Goal: Find specific page/section: Find specific page/section

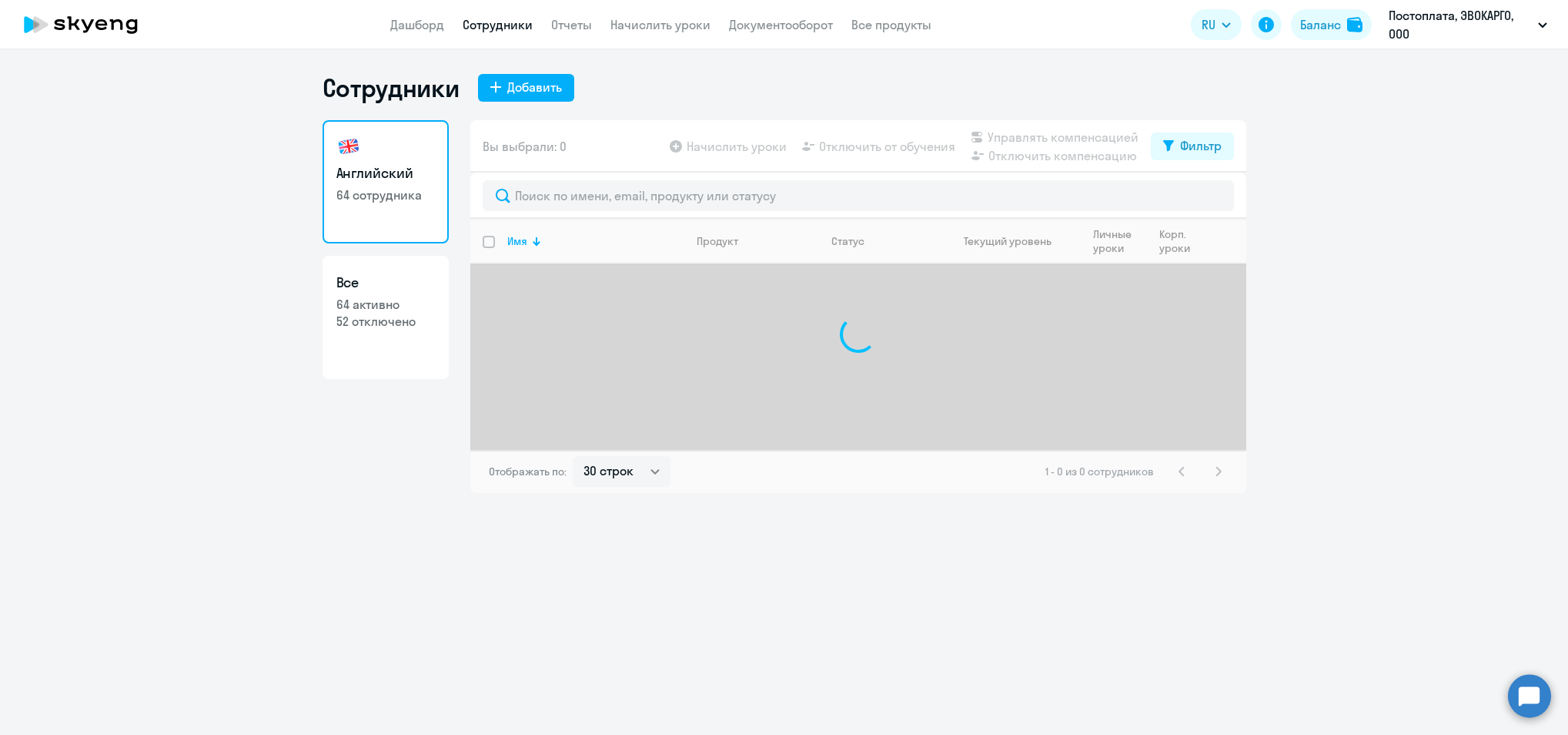
select select "30"
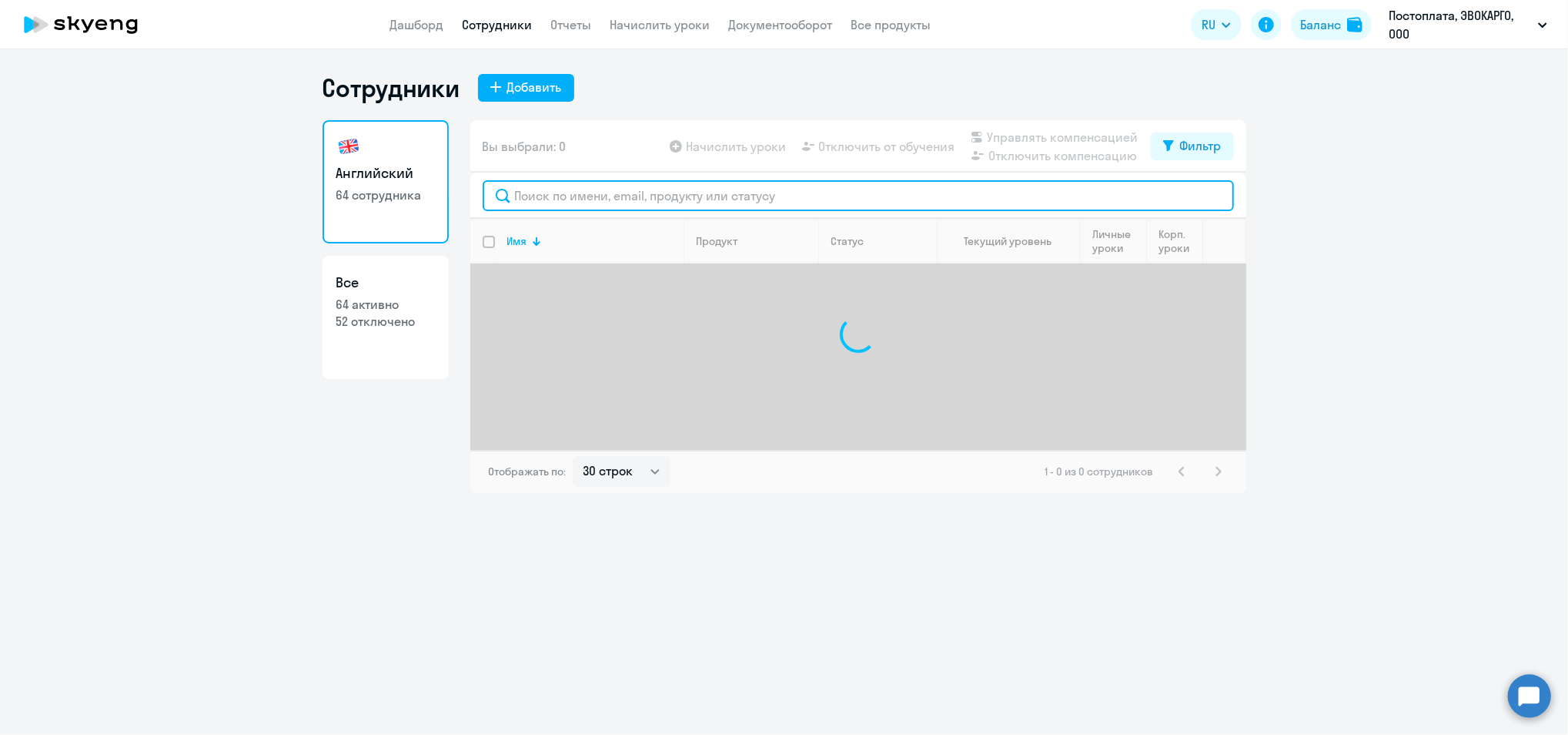
click at [572, 180] on input "text" at bounding box center [858, 196] width 752 height 30
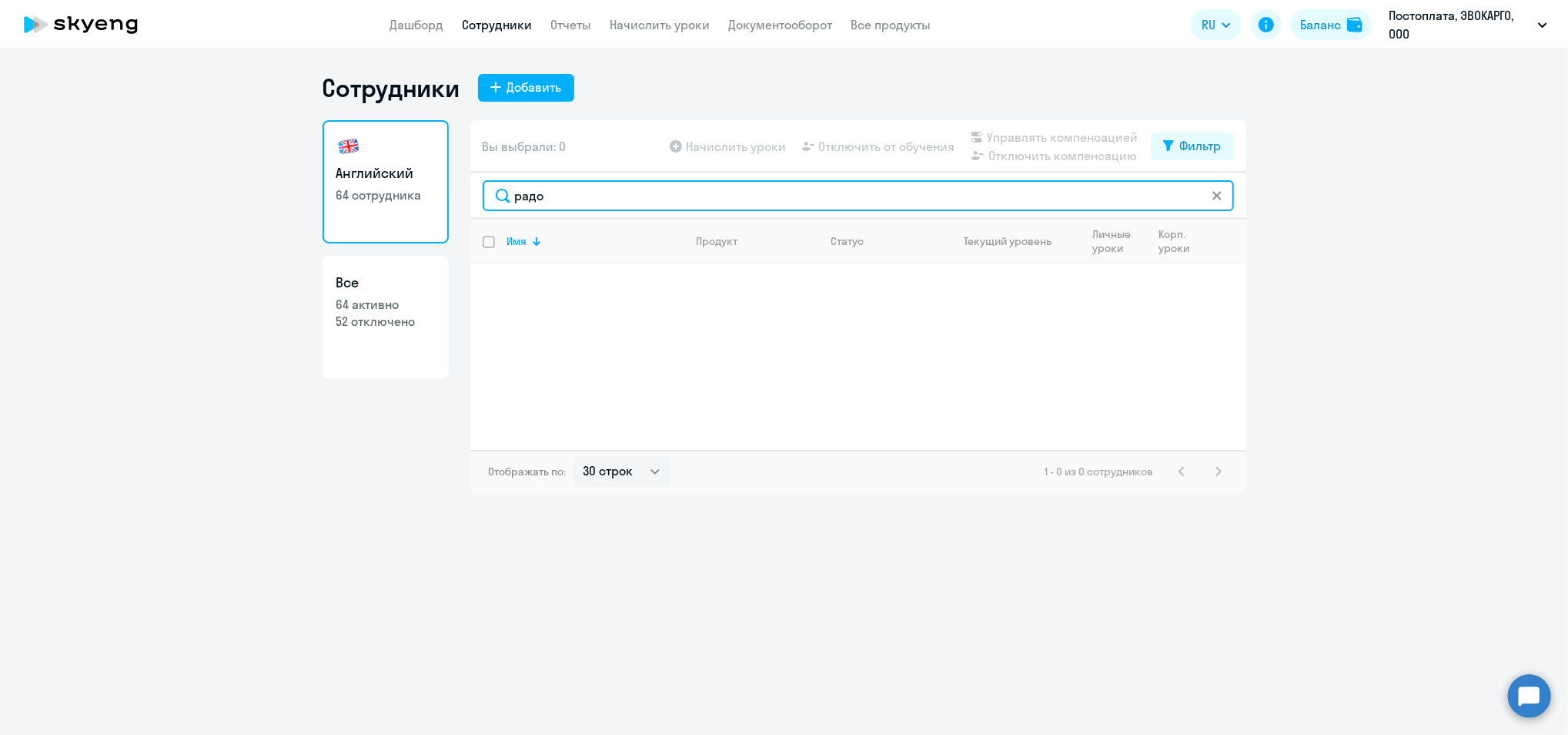
type input "радо"
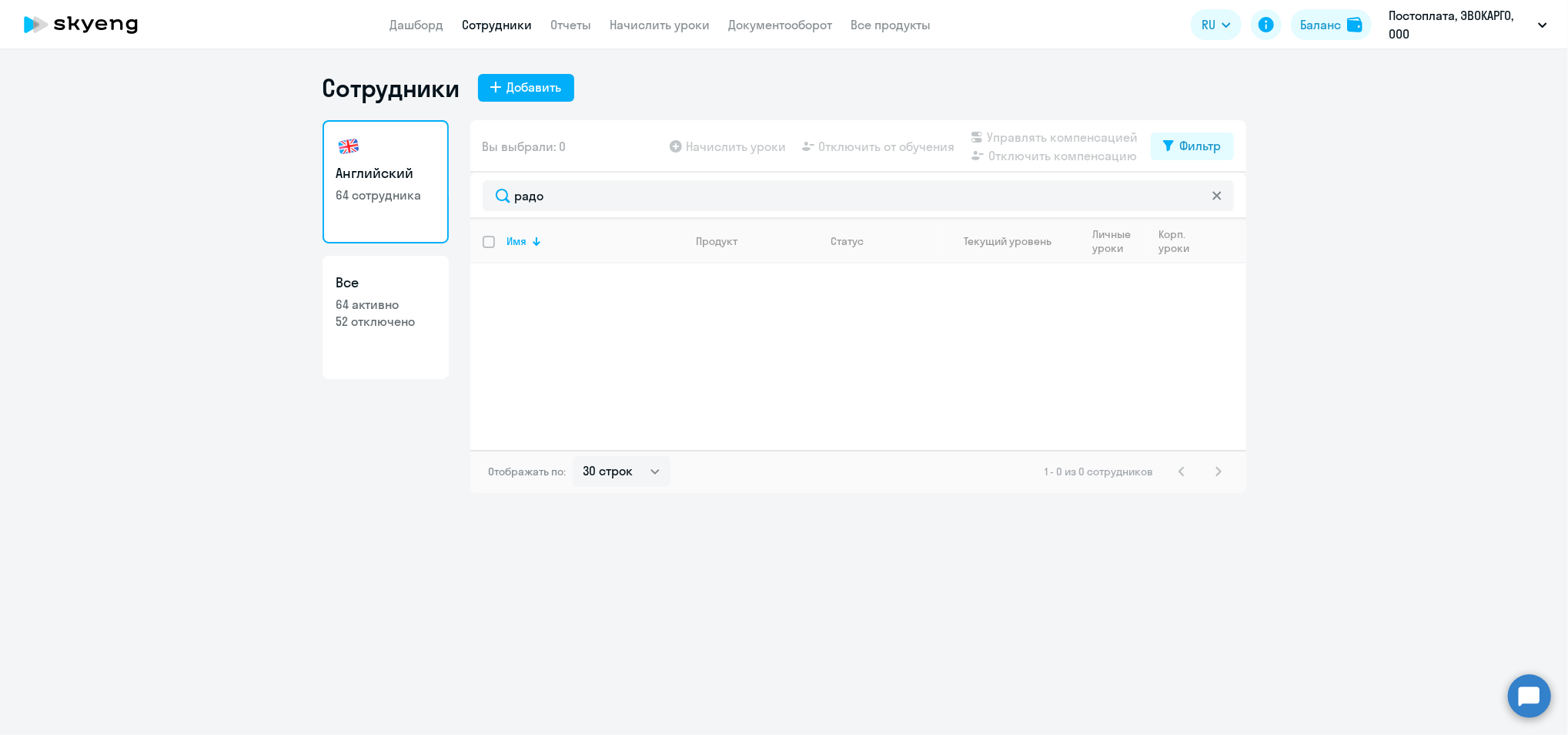
click at [120, 29] on icon at bounding box center [116, 24] width 13 height 10
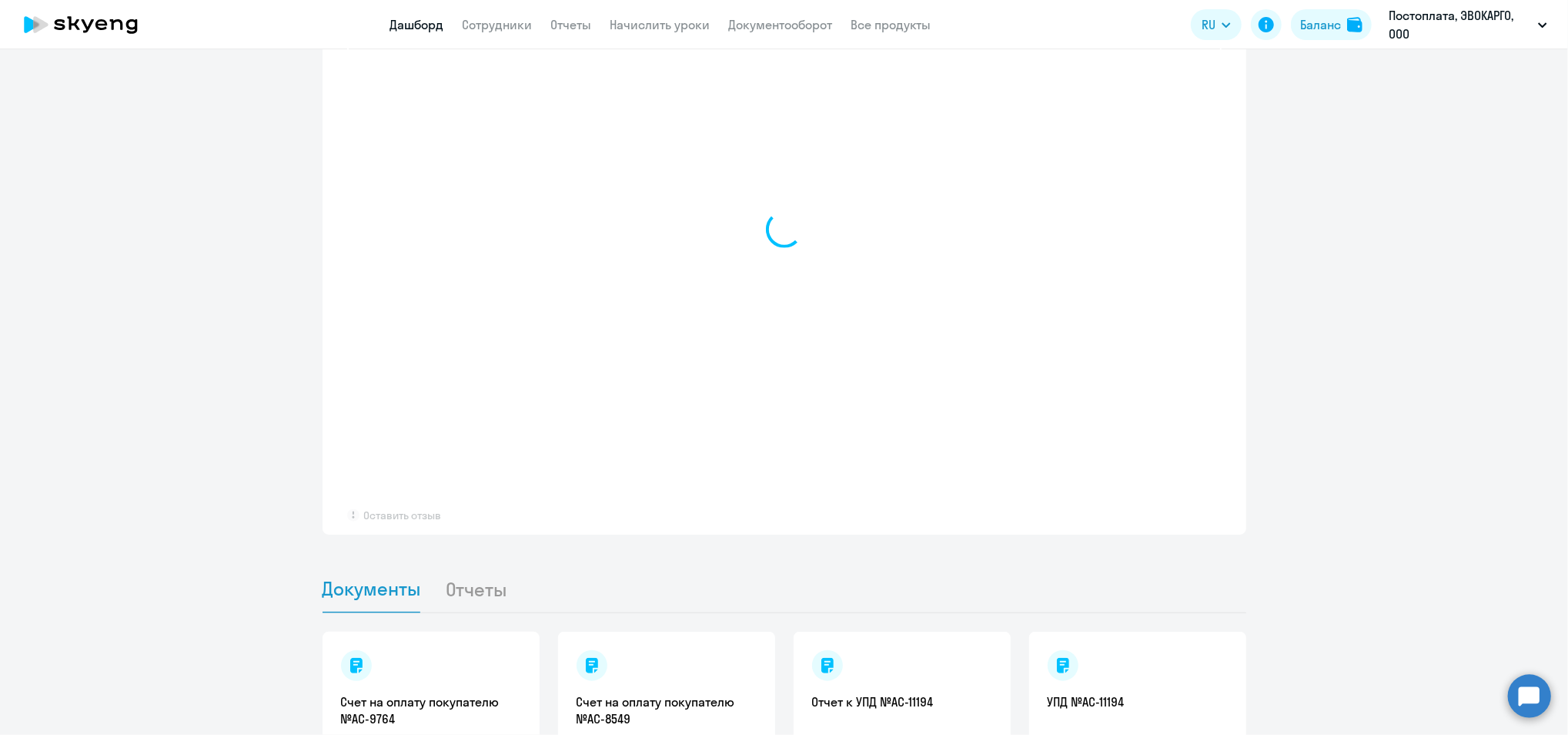
scroll to position [1278, 0]
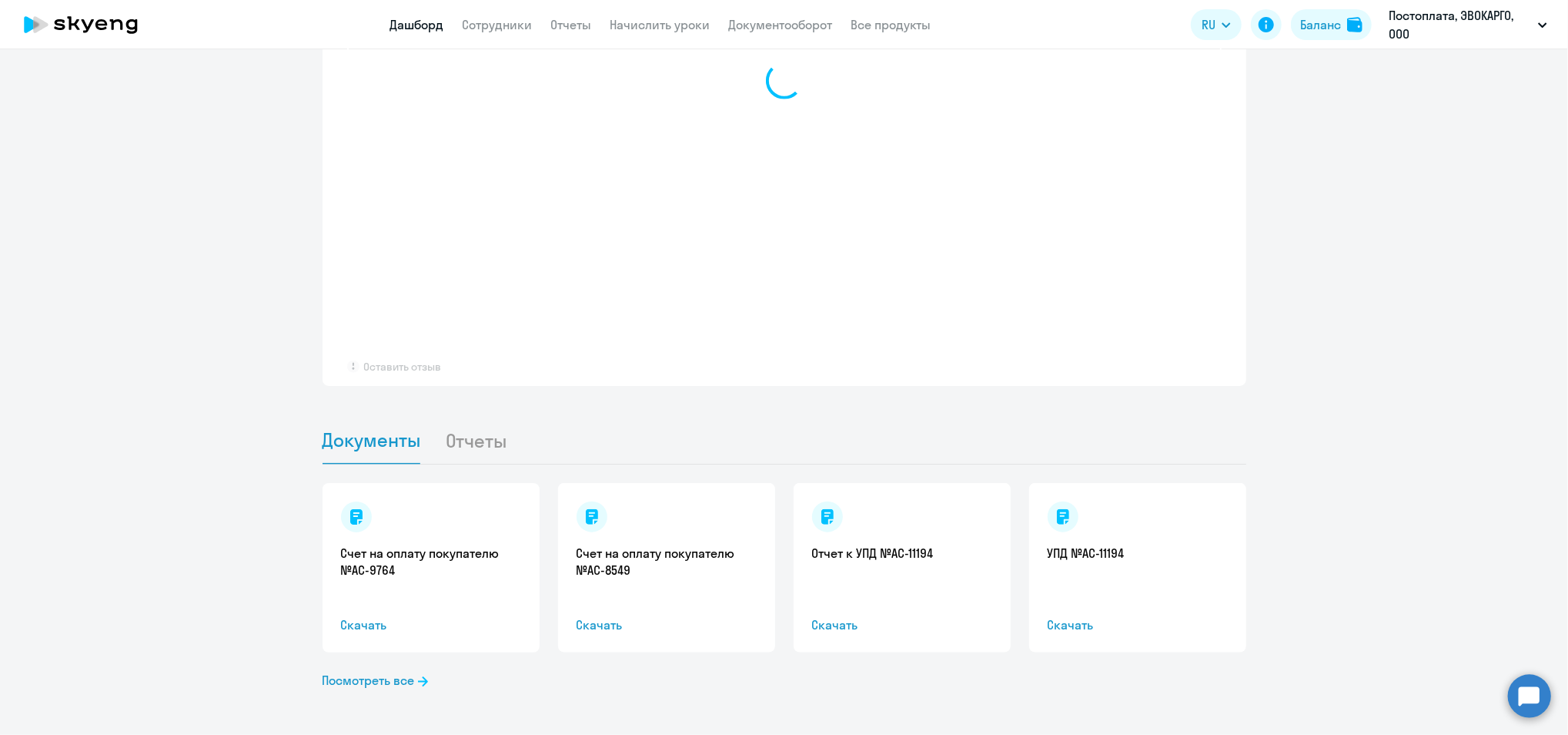
select select "30"
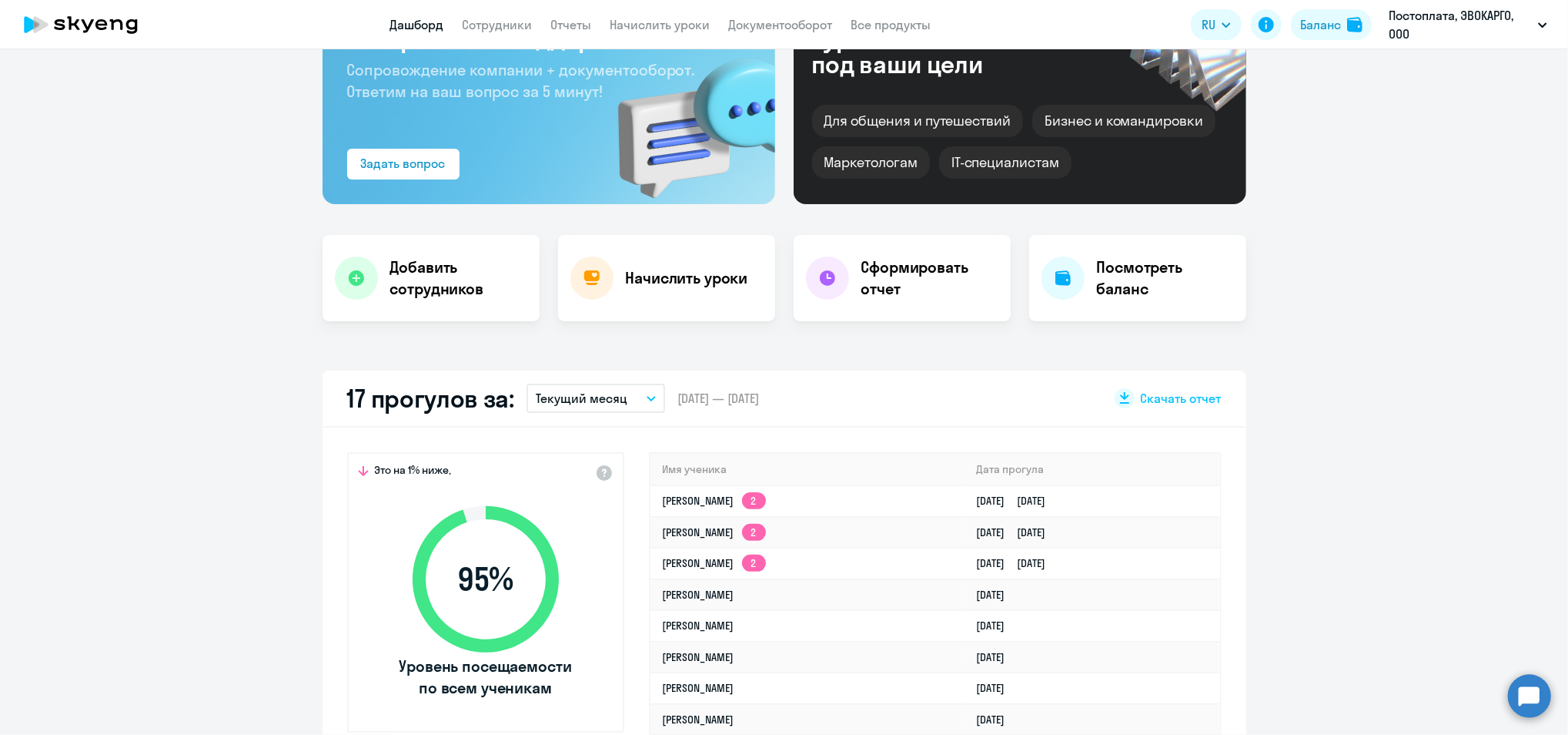
scroll to position [0, 0]
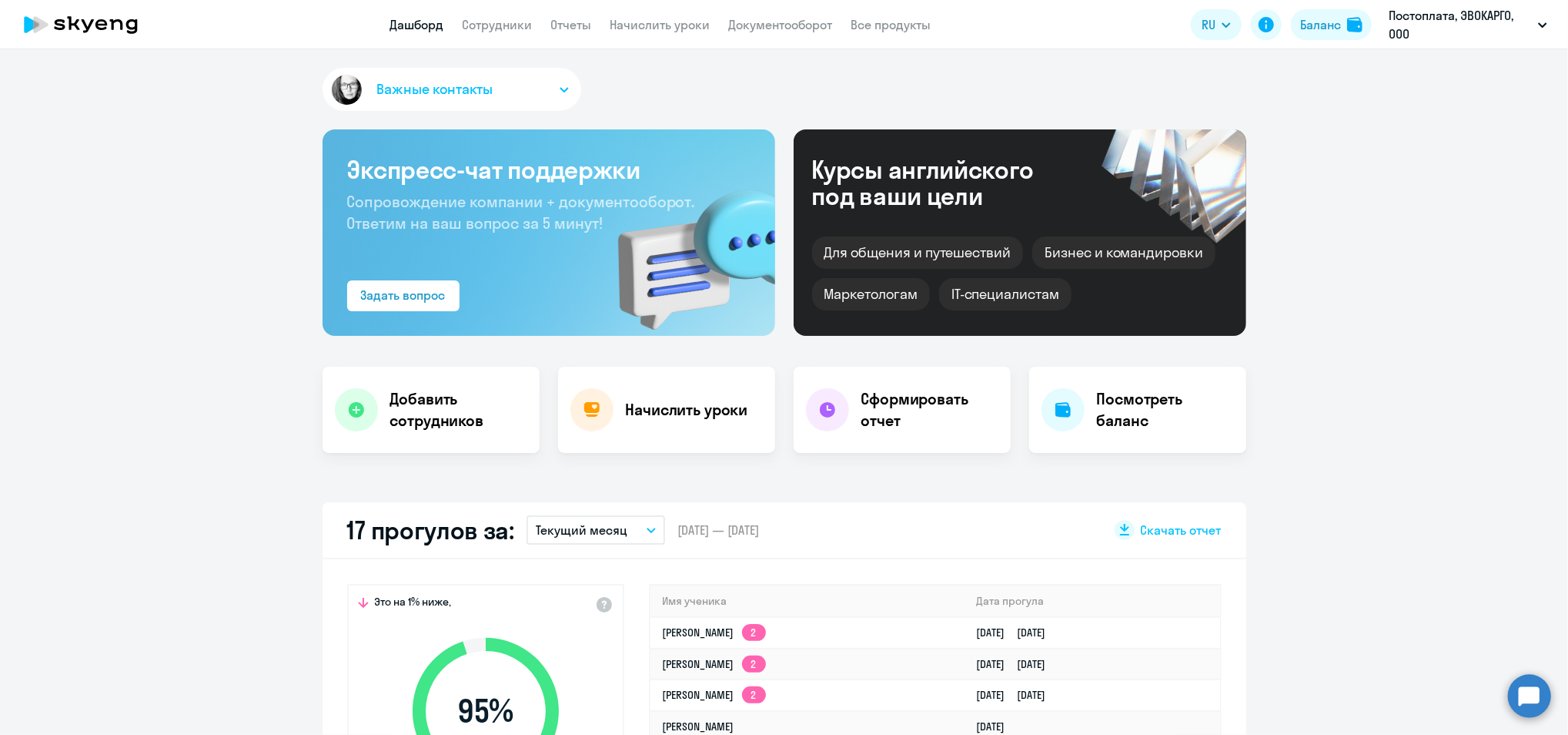
drag, startPoint x: 103, startPoint y: 22, endPoint x: 103, endPoint y: 99, distance: 77.0
click at [103, 22] on icon at bounding box center [80, 25] width 135 height 38
click at [871, 10] on app-header "Дашборд Сотрудники Отчеты Начислить уроки Документооборот Все продукты Дашборд …" at bounding box center [784, 24] width 1568 height 49
click at [887, 42] on app-header "Дашборд Сотрудники Отчеты Начислить уроки Документооборот Все продукты Дашборд …" at bounding box center [784, 24] width 1568 height 49
click at [880, 19] on link "Все продукты" at bounding box center [892, 24] width 80 height 15
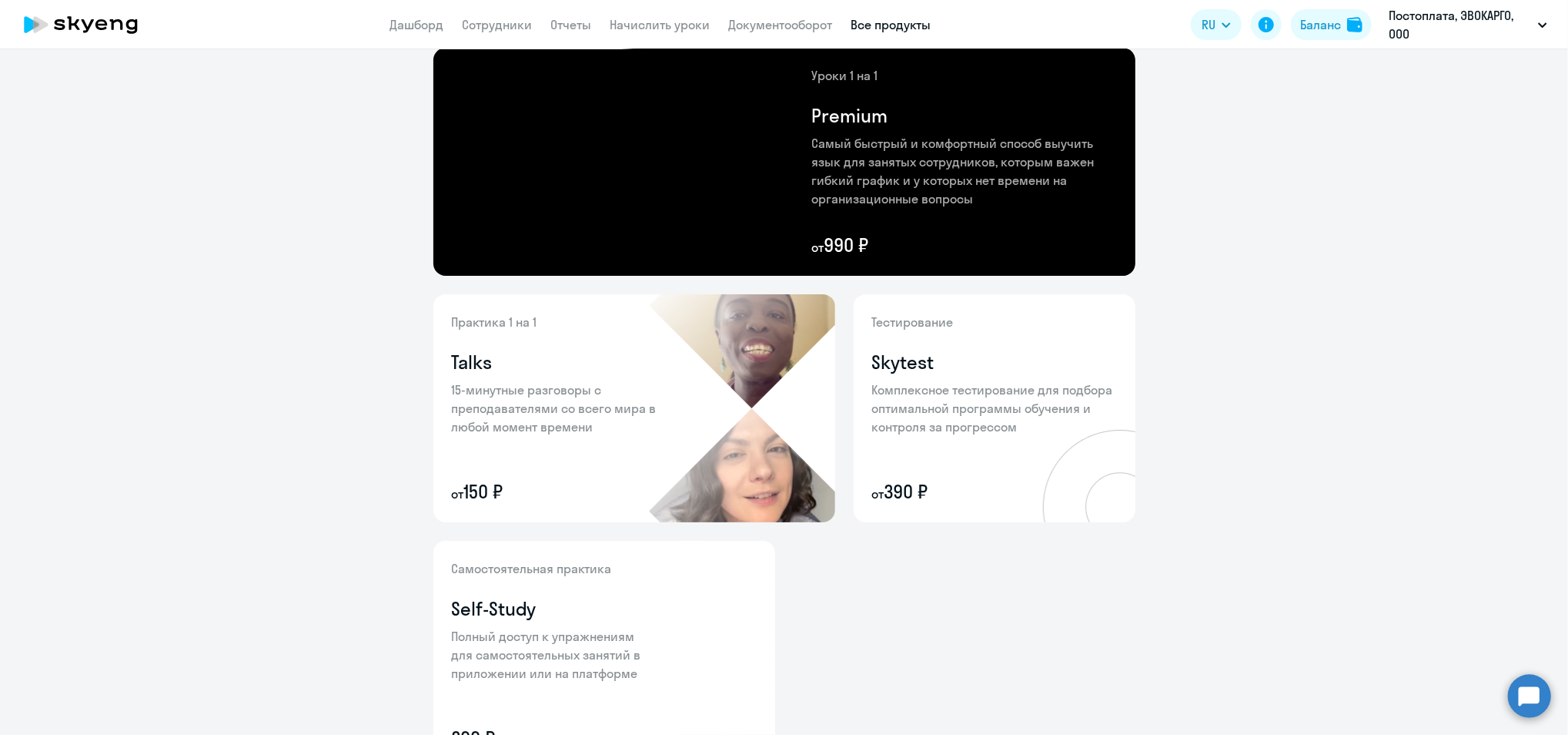
scroll to position [273, 0]
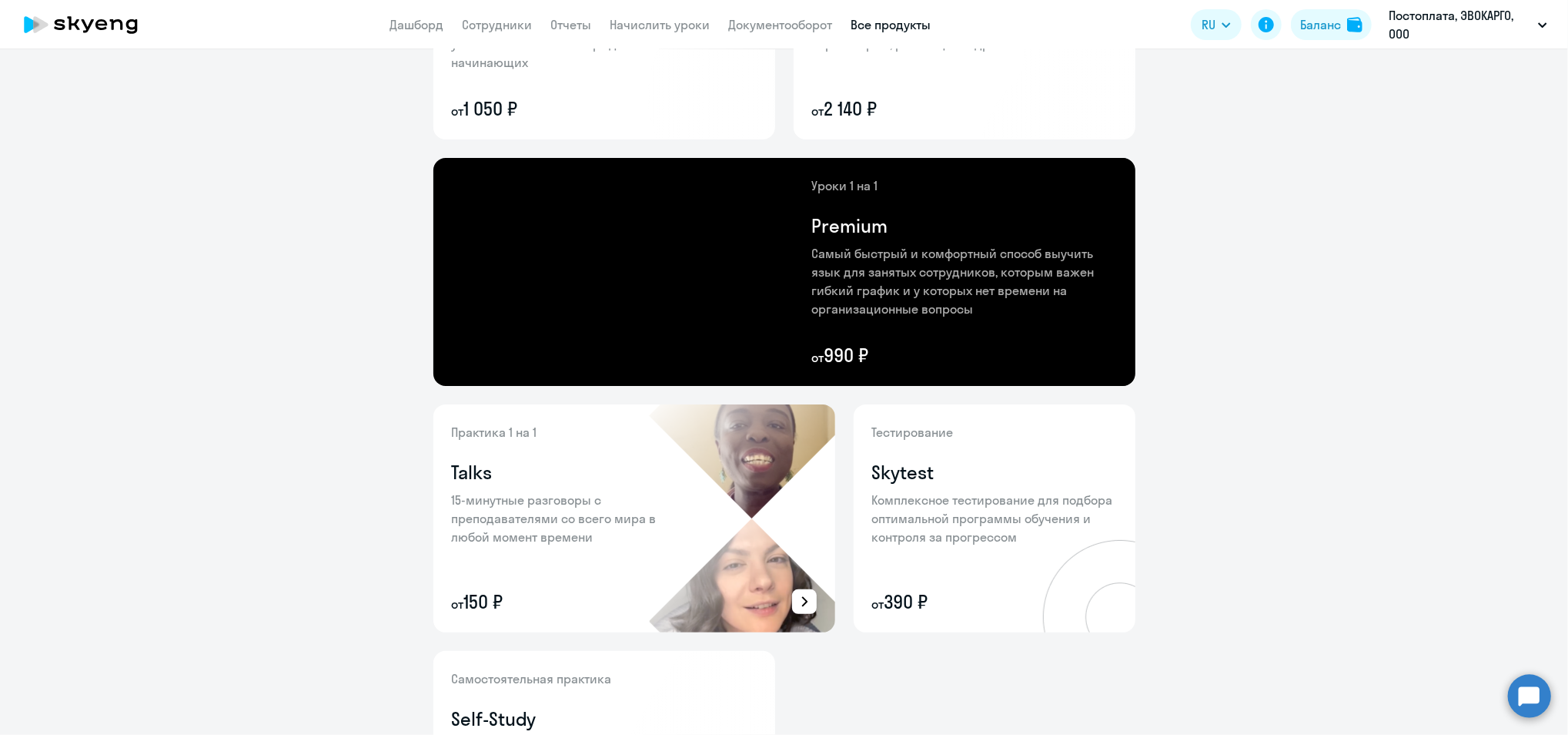
click at [795, 600] on icon at bounding box center [804, 601] width 18 height 18
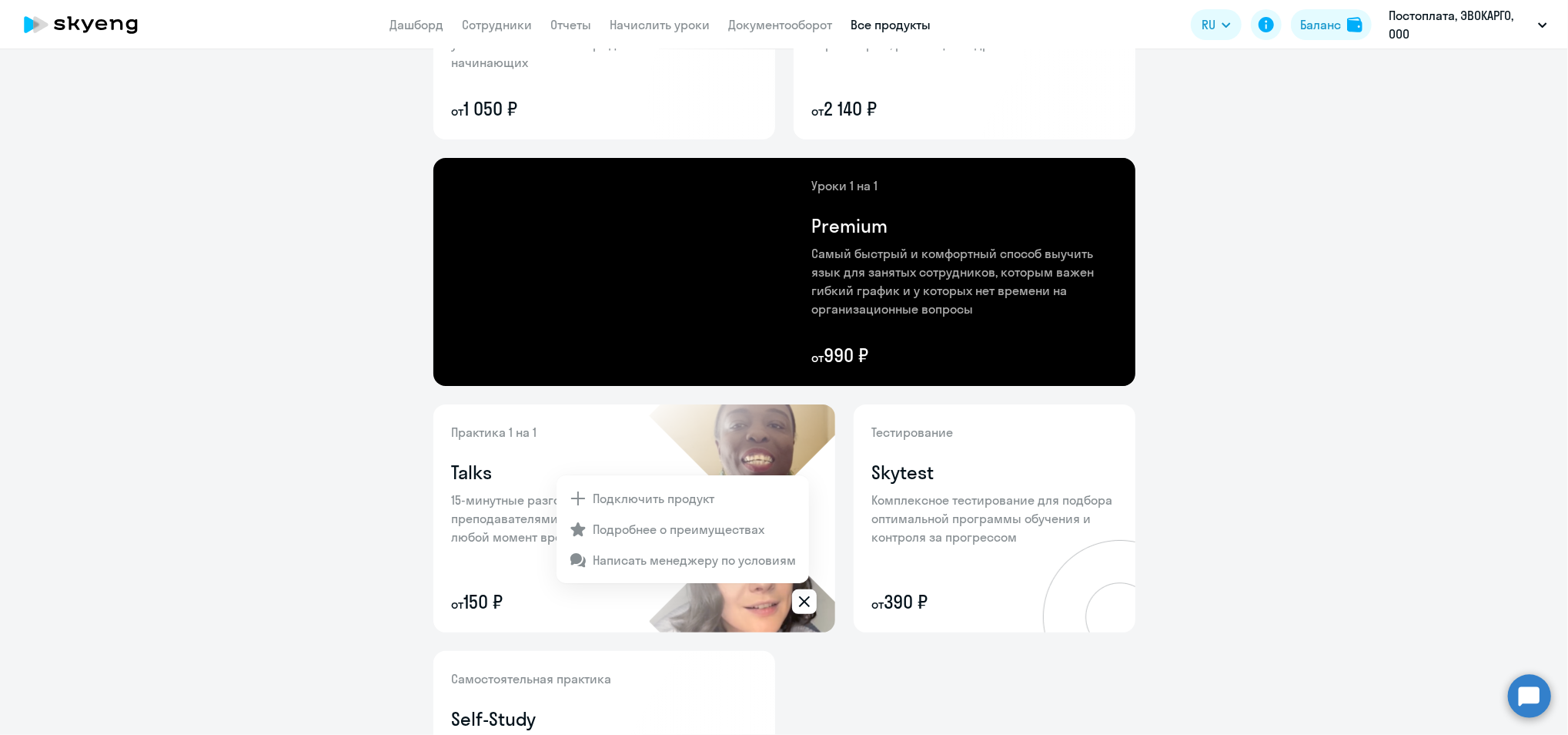
click at [1502, 277] on div at bounding box center [784, 367] width 1568 height 735
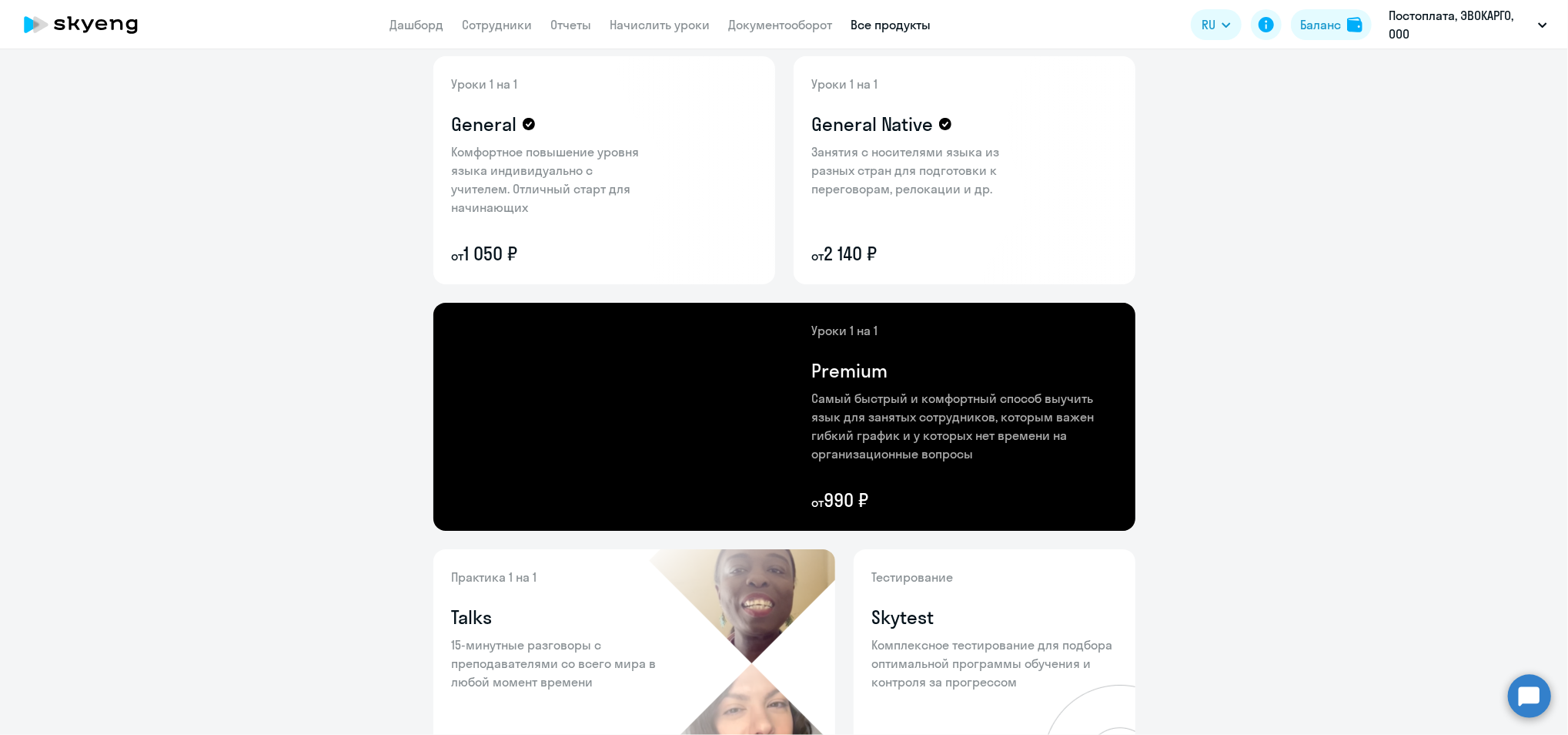
scroll to position [0, 0]
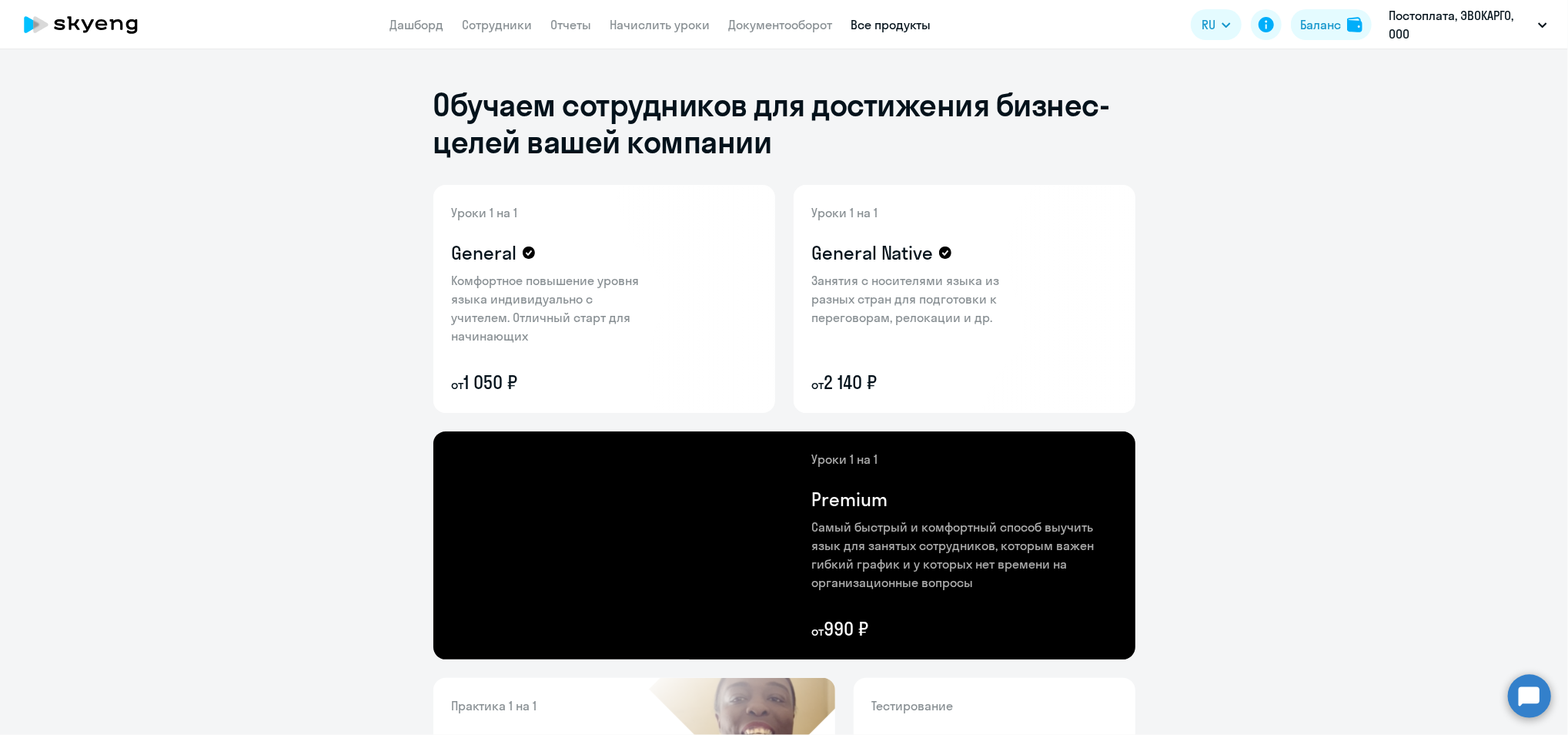
click at [452, 21] on nav "Дашборд Сотрудники Отчеты Начислить уроки Документооборот Все продукты" at bounding box center [660, 25] width 541 height 19
click at [472, 21] on link "Сотрудники" at bounding box center [497, 24] width 70 height 15
select select "30"
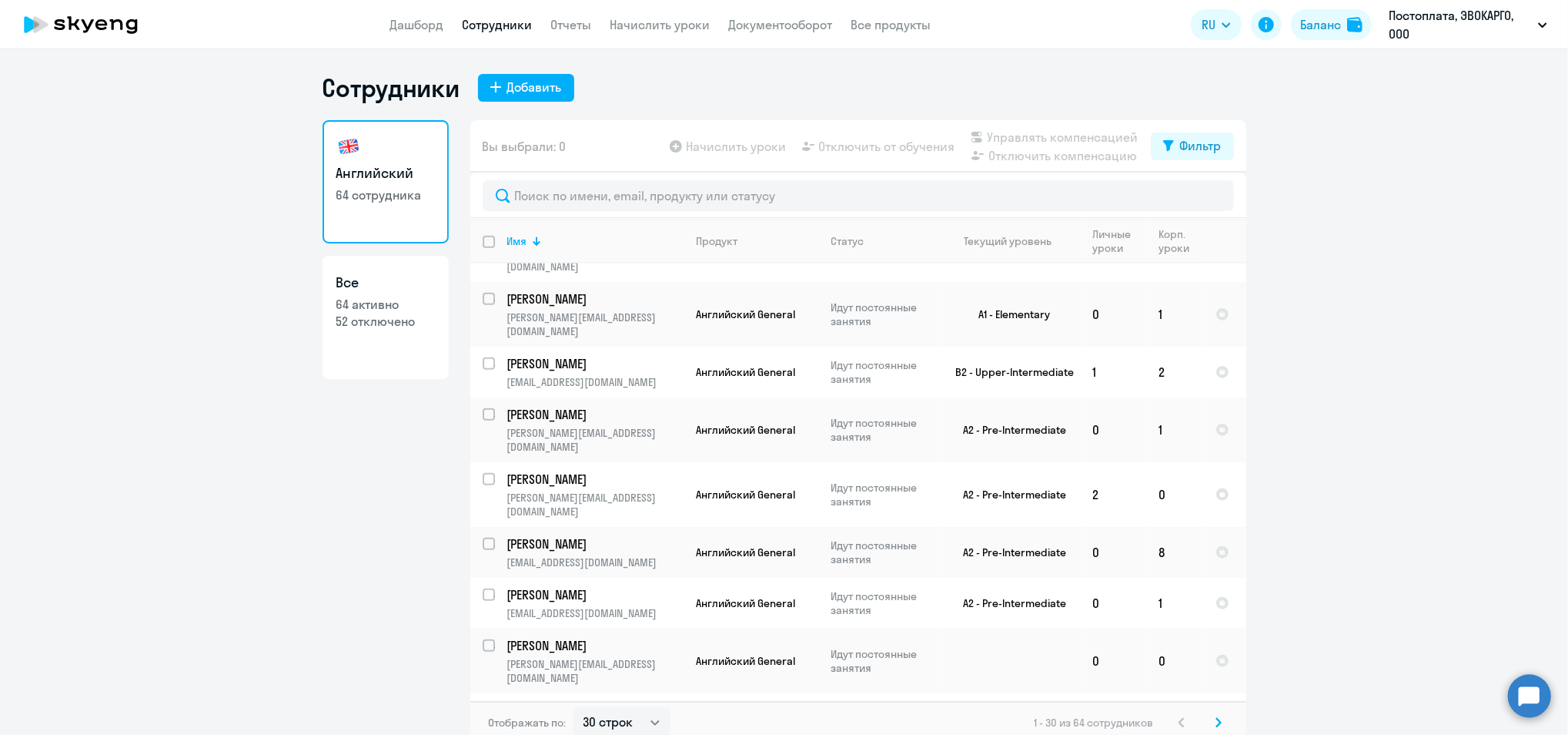
scroll to position [1064, 0]
